Goal: Check status: Check status

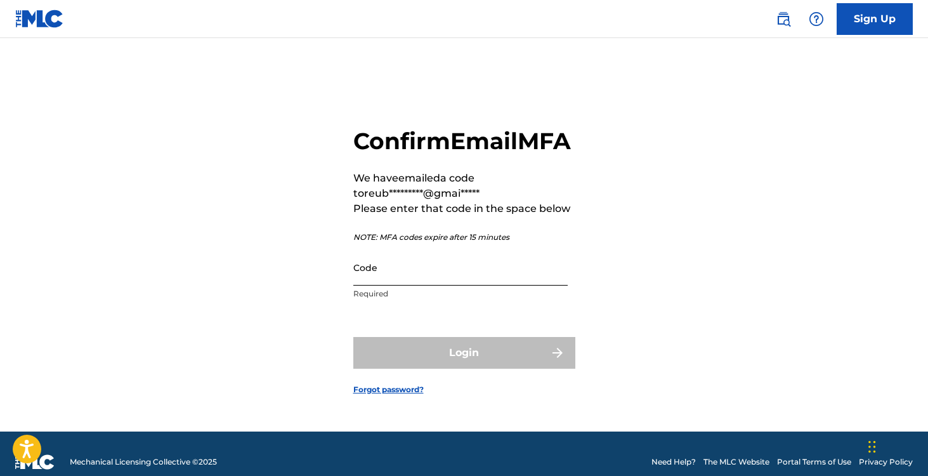
click at [449, 285] on input "Code" at bounding box center [460, 267] width 214 height 36
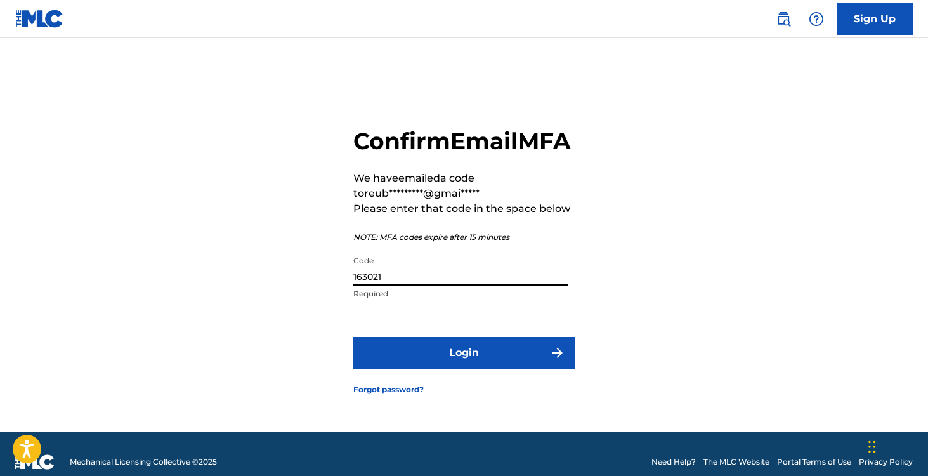
type input "163021"
click at [353, 337] on button "Login" at bounding box center [464, 353] width 222 height 32
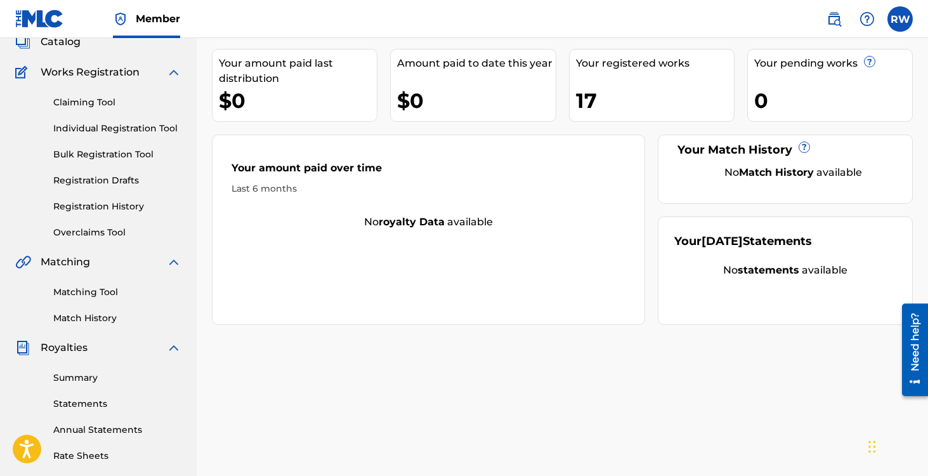
scroll to position [100, 0]
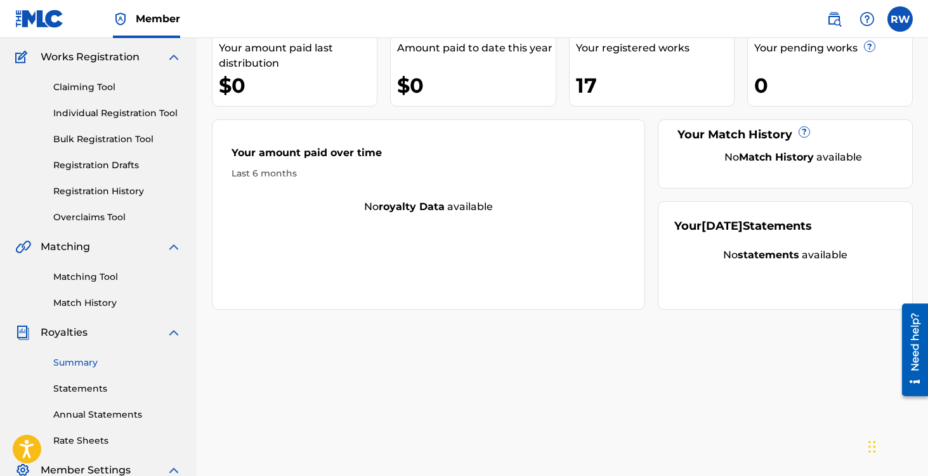
click at [72, 363] on link "Summary" at bounding box center [117, 362] width 128 height 13
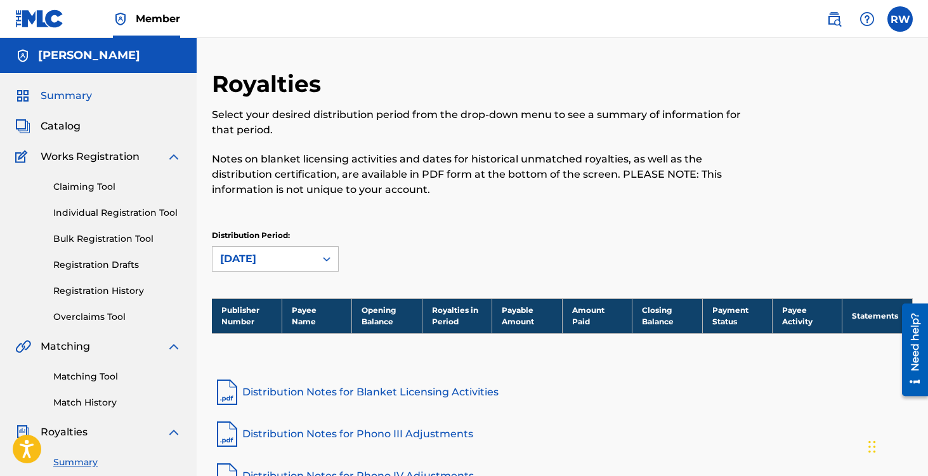
click at [58, 98] on span "Summary" at bounding box center [66, 95] width 51 height 15
